Goal: Information Seeking & Learning: Learn about a topic

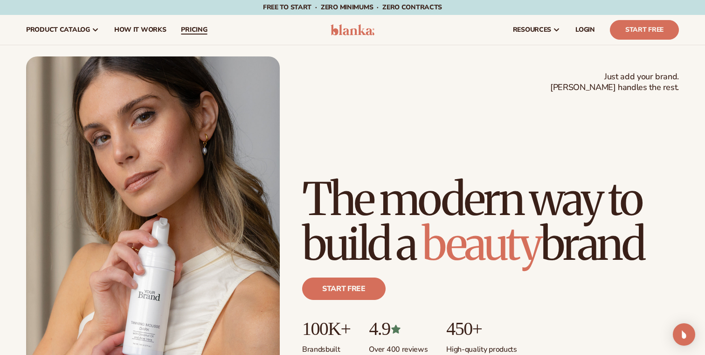
click at [181, 28] on span "pricing" at bounding box center [194, 29] width 26 height 7
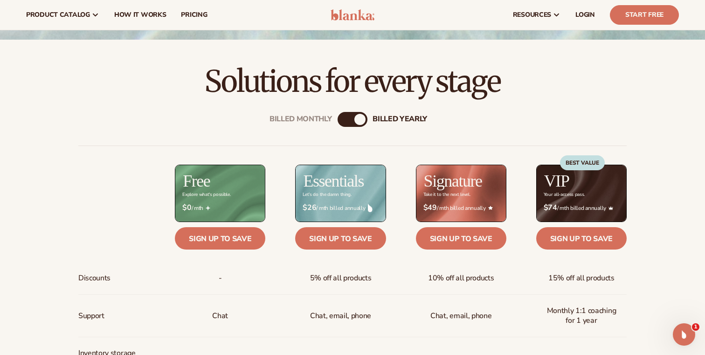
scroll to position [259, 0]
click at [352, 119] on div "Billed Monthly billed Yearly" at bounding box center [352, 119] width 30 height 15
click at [346, 123] on div "Billed Monthly" at bounding box center [342, 119] width 11 height 11
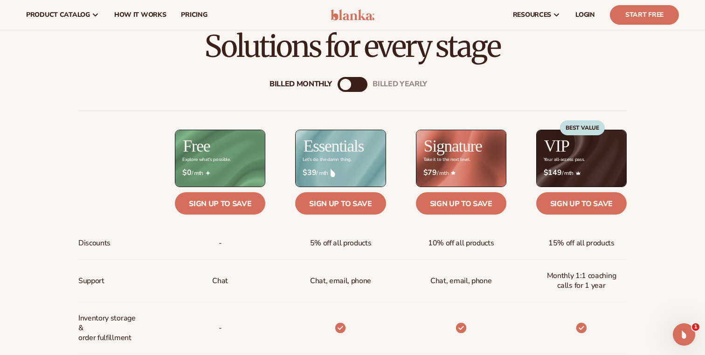
scroll to position [282, 0]
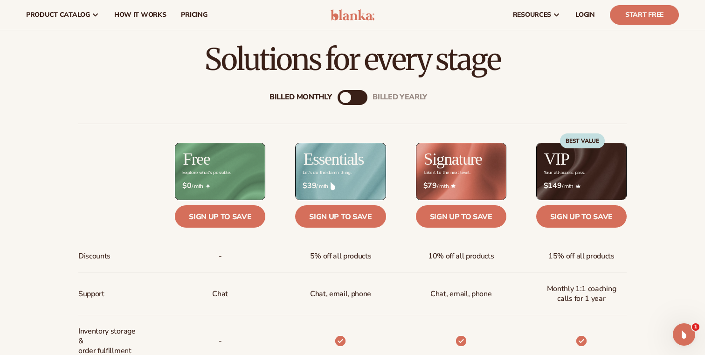
click at [364, 95] on div "billed Yearly" at bounding box center [361, 97] width 11 height 11
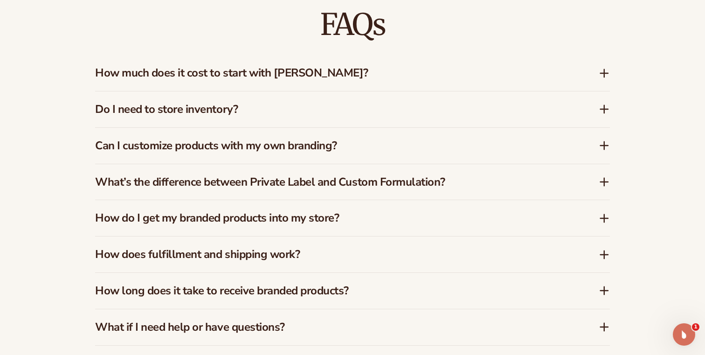
scroll to position [1420, 0]
